Goal: Task Accomplishment & Management: Manage account settings

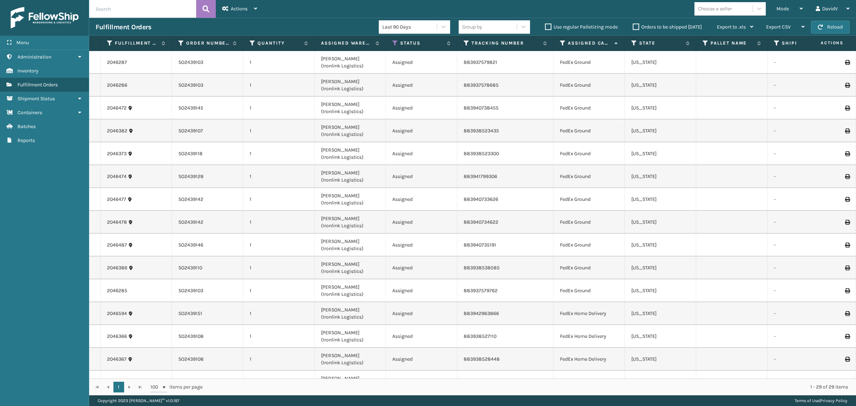
click at [633, 27] on label "Orders to be shipped [DATE]" at bounding box center [667, 27] width 69 height 6
click at [633, 27] on input "Orders to be shipped [DATE]" at bounding box center [633, 25] width 0 height 5
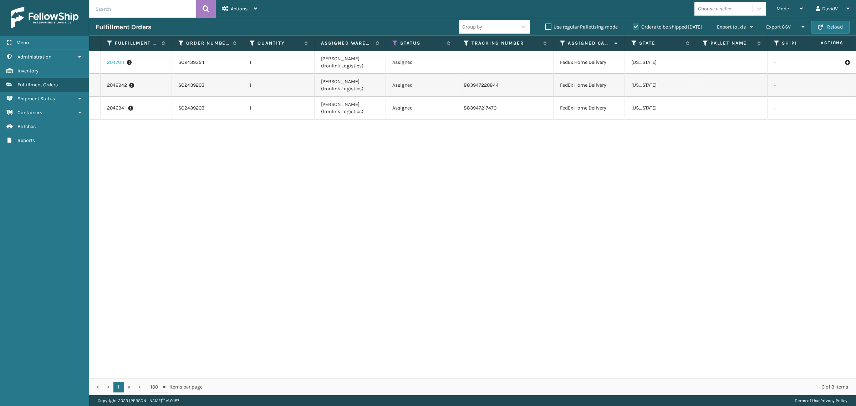
click at [111, 61] on link "2047611" at bounding box center [115, 62] width 17 height 7
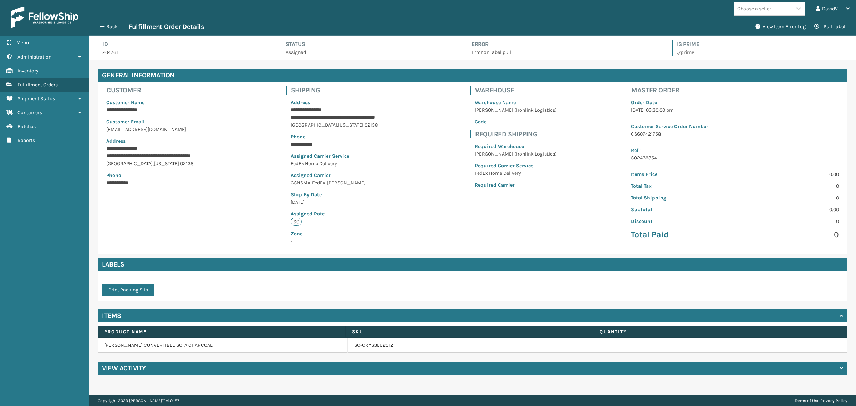
scroll to position [17, 767]
click at [108, 26] on button "Back" at bounding box center [112, 27] width 33 height 6
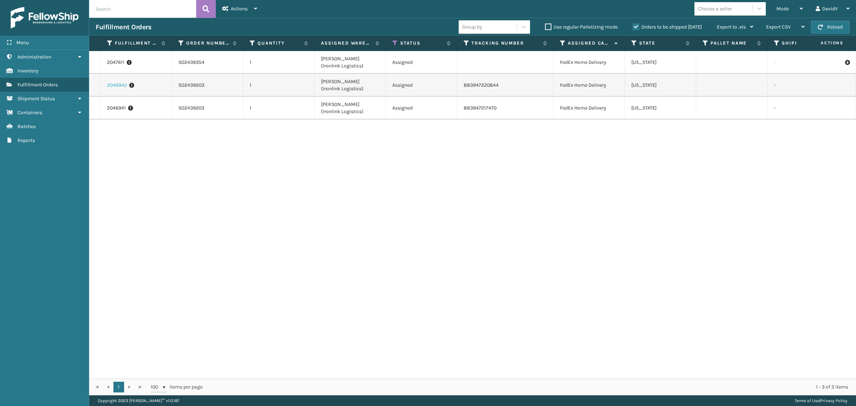
click at [119, 86] on link "2046942" at bounding box center [117, 85] width 20 height 7
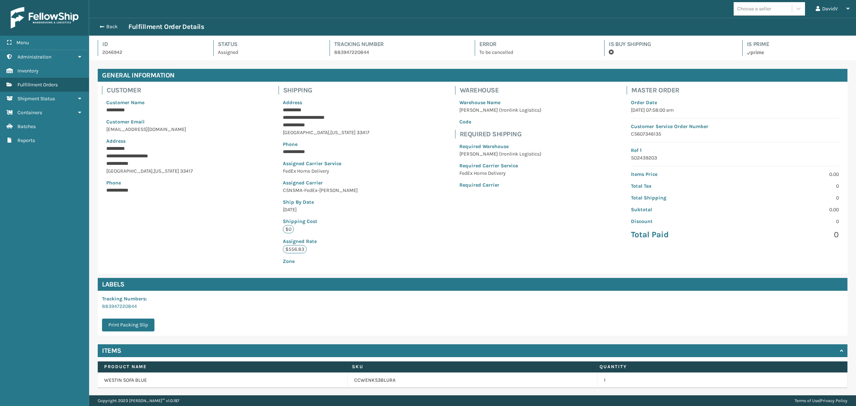
scroll to position [17, 767]
click at [102, 26] on span "button" at bounding box center [101, 26] width 4 height 5
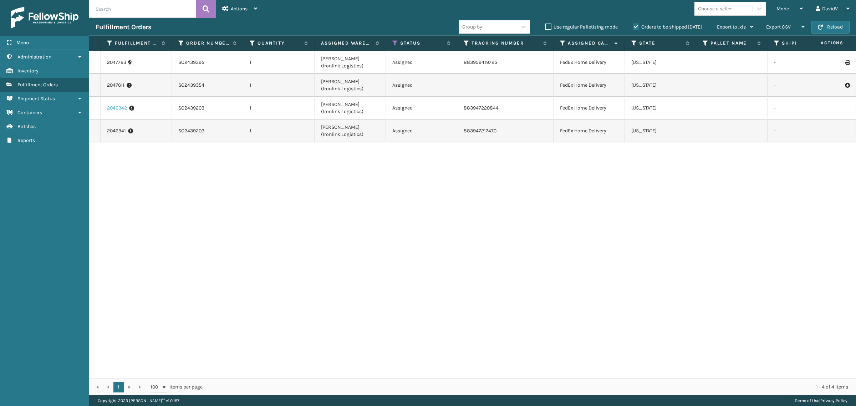
click at [119, 109] on link "2046942" at bounding box center [117, 107] width 20 height 7
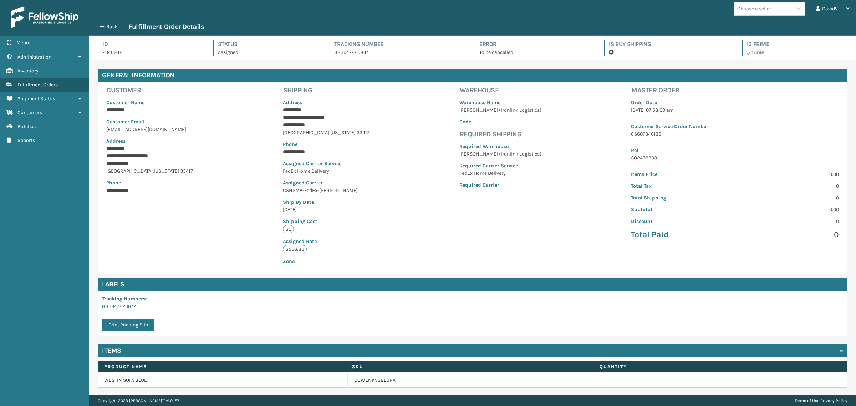
scroll to position [17, 767]
click at [108, 24] on button "Back" at bounding box center [112, 27] width 33 height 6
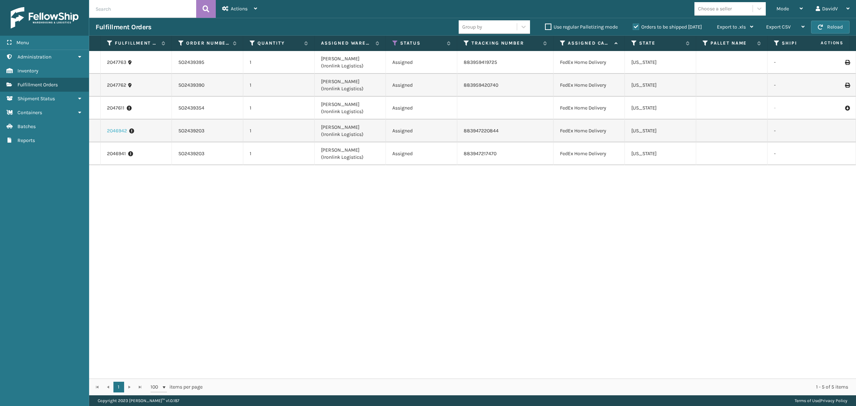
click at [118, 130] on link "2046942" at bounding box center [117, 130] width 20 height 7
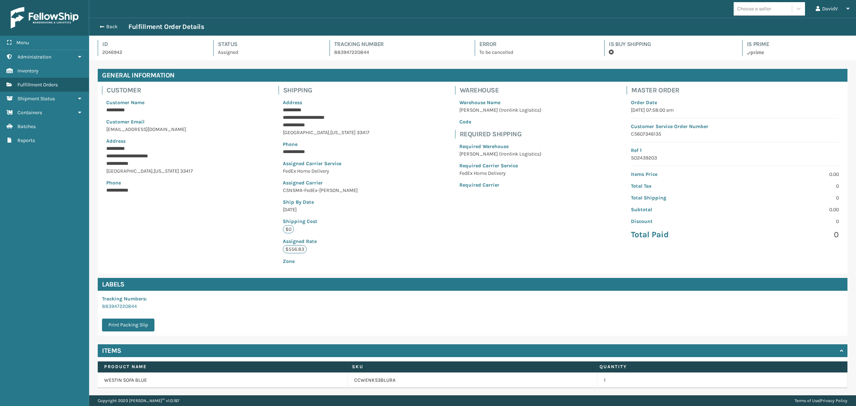
scroll to position [17, 767]
click at [102, 24] on button "Back" at bounding box center [112, 27] width 33 height 6
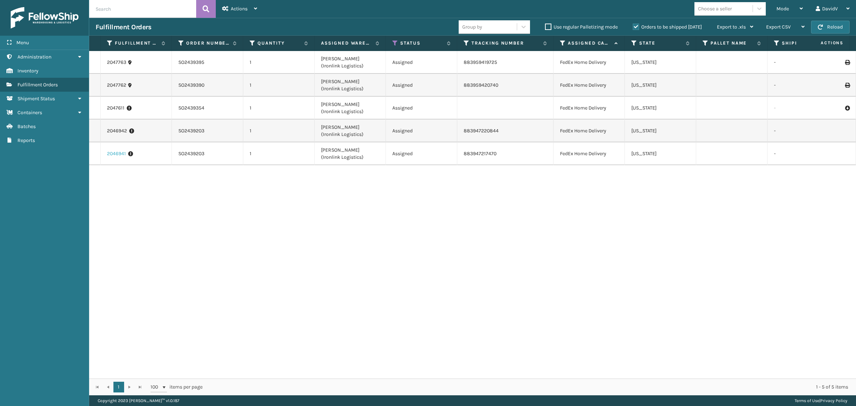
click at [118, 154] on link "2046941" at bounding box center [116, 153] width 19 height 7
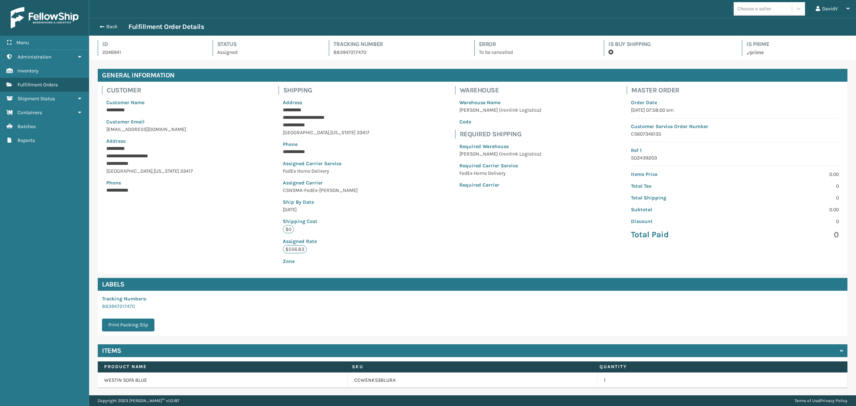
scroll to position [17, 767]
click at [111, 26] on button "Back" at bounding box center [112, 27] width 33 height 6
